Goal: Information Seeking & Learning: Learn about a topic

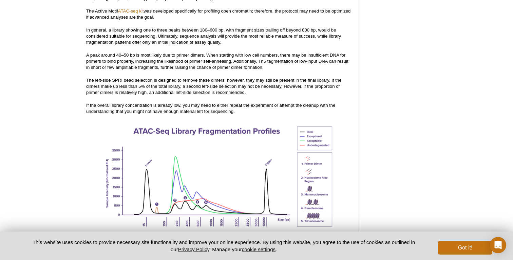
scroll to position [886, 0]
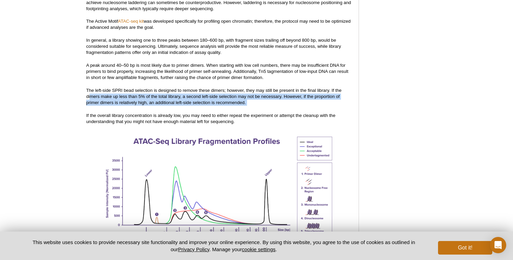
drag, startPoint x: 91, startPoint y: 89, endPoint x: 90, endPoint y: 103, distance: 14.3
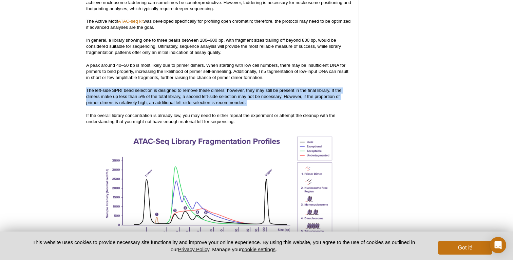
drag, startPoint x: 90, startPoint y: 104, endPoint x: 87, endPoint y: 86, distance: 18.6
click at [87, 88] on p "The left-side SPRI bead selection is designed to remove these dimers; however, …" at bounding box center [219, 97] width 266 height 18
drag, startPoint x: 86, startPoint y: 84, endPoint x: 85, endPoint y: 107, distance: 22.8
